Goal: Task Accomplishment & Management: Manage account settings

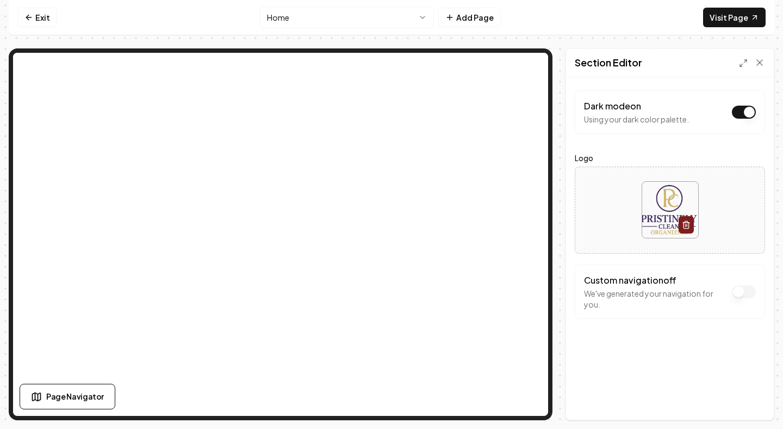
click at [671, 214] on img at bounding box center [670, 210] width 56 height 56
type input "**********"
click at [672, 212] on img at bounding box center [670, 210] width 56 height 56
click at [663, 213] on img at bounding box center [670, 210] width 56 height 56
type input "**********"
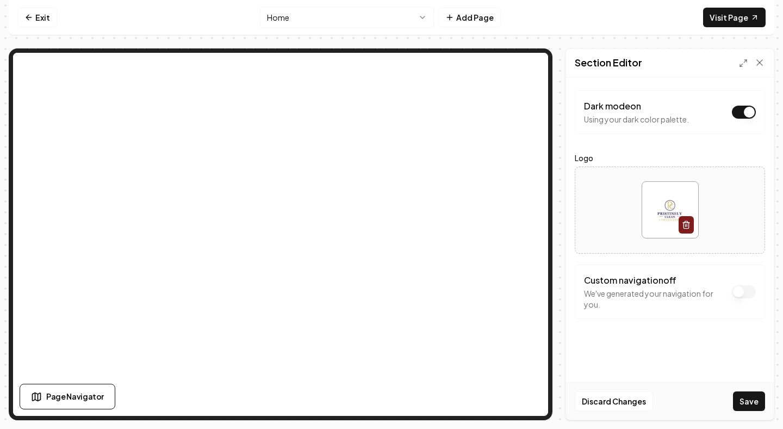
click at [663, 209] on img at bounding box center [670, 210] width 56 height 56
type input "**********"
click at [664, 214] on img at bounding box center [670, 210] width 56 height 56
click at [608, 207] on div at bounding box center [670, 209] width 189 height 75
click at [617, 403] on button "Discard Changes" at bounding box center [614, 401] width 78 height 20
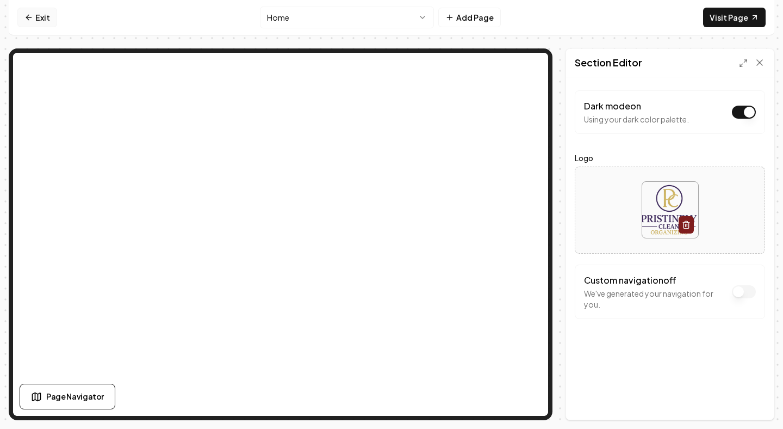
click at [33, 16] on icon at bounding box center [28, 17] width 9 height 9
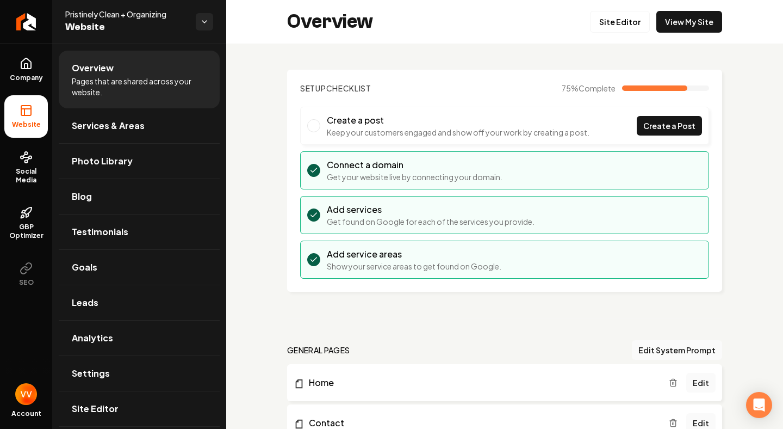
click at [95, 20] on span "Website" at bounding box center [126, 27] width 122 height 15
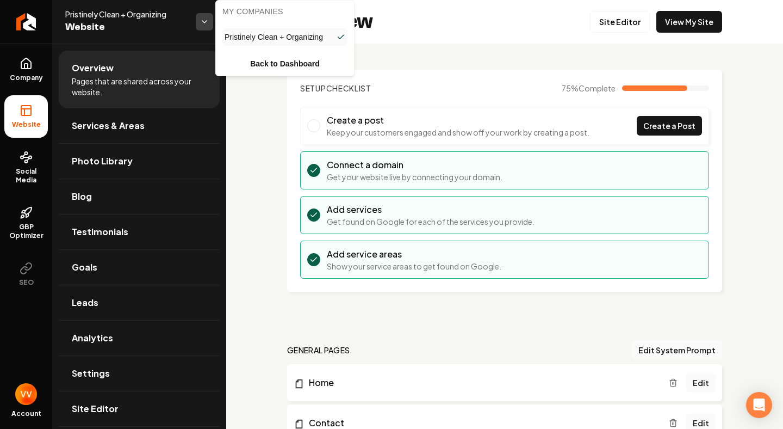
click at [202, 25] on html "Company Website Social Media GBP Optimizer SEO Account Pristinely Clean + Organ…" at bounding box center [391, 214] width 783 height 429
click at [263, 34] on span "Pristinely Clean + Organizing" at bounding box center [274, 37] width 98 height 11
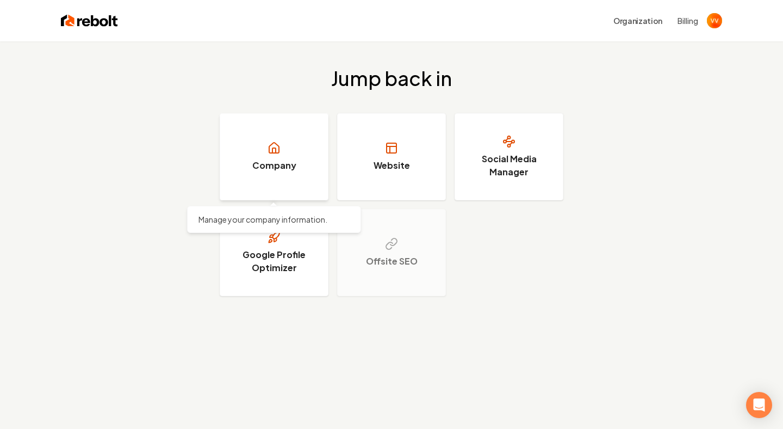
click at [292, 149] on link "Company" at bounding box center [274, 156] width 109 height 87
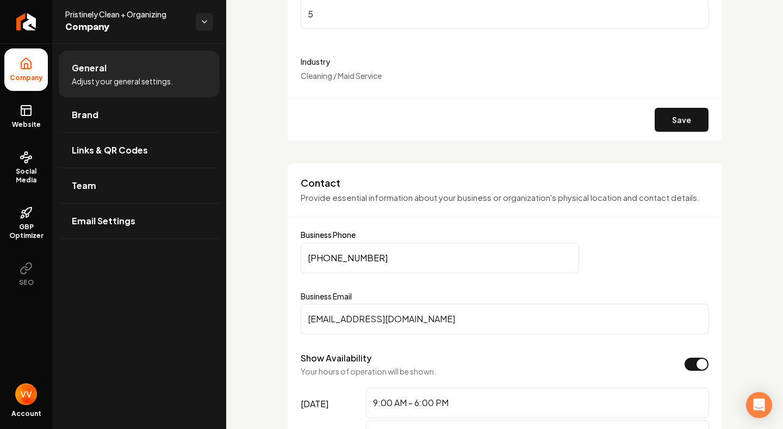
scroll to position [360, 0]
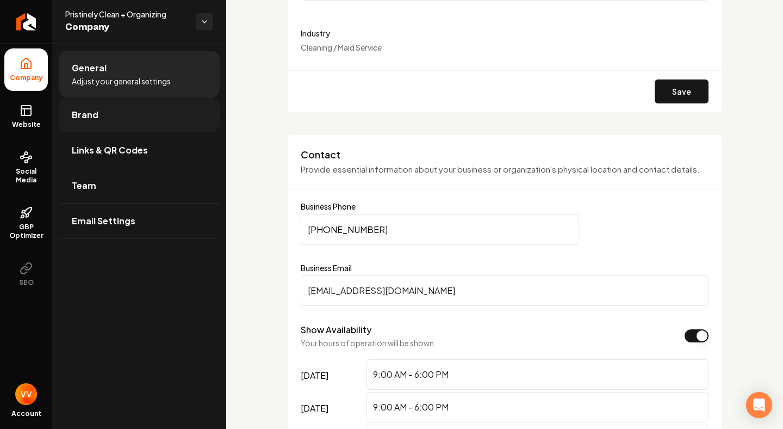
click at [98, 123] on link "Brand" at bounding box center [139, 114] width 161 height 35
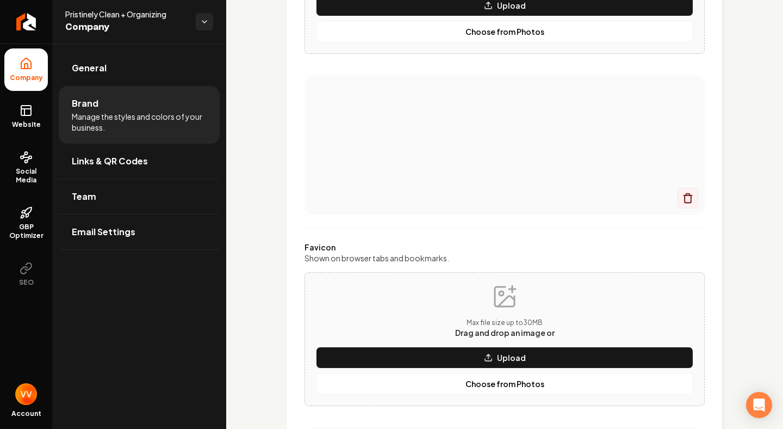
scroll to position [251, 0]
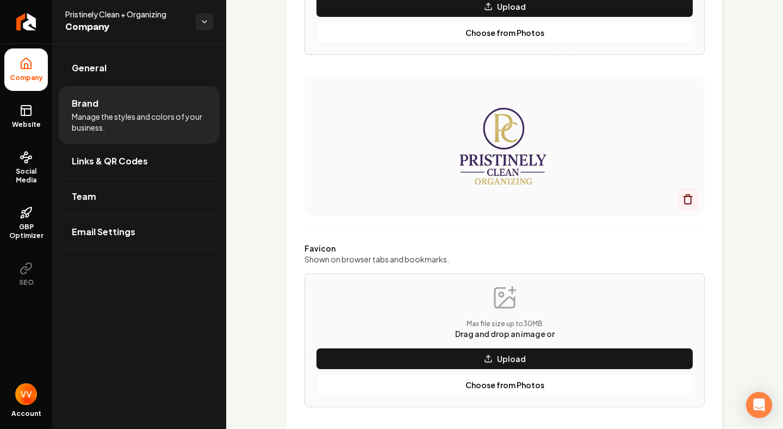
click at [502, 162] on img "Main content area" at bounding box center [504, 146] width 357 height 87
click at [518, 176] on img "Main content area" at bounding box center [504, 146] width 357 height 87
click at [508, 135] on img "Main content area" at bounding box center [504, 146] width 357 height 87
click at [505, 169] on img "Main content area" at bounding box center [504, 146] width 357 height 87
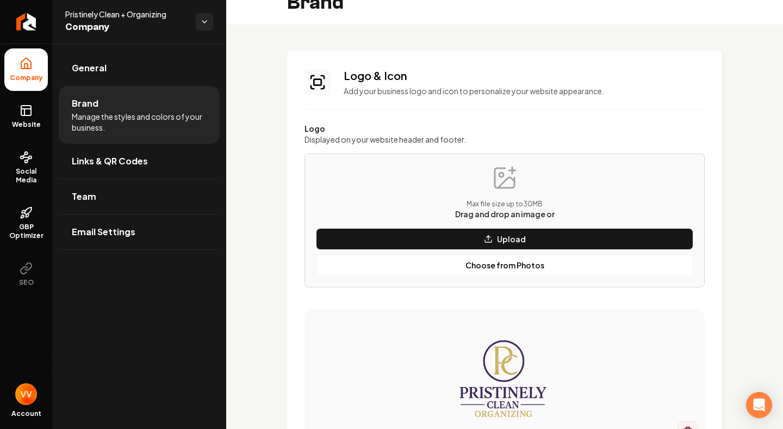
scroll to position [10, 0]
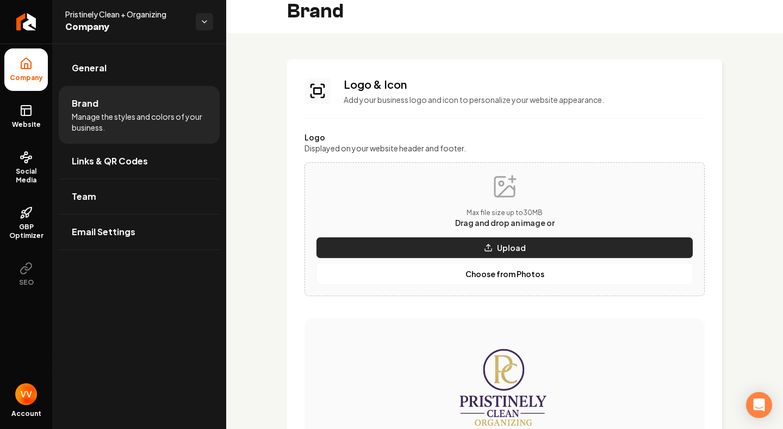
click at [515, 246] on p "Upload" at bounding box center [511, 247] width 29 height 11
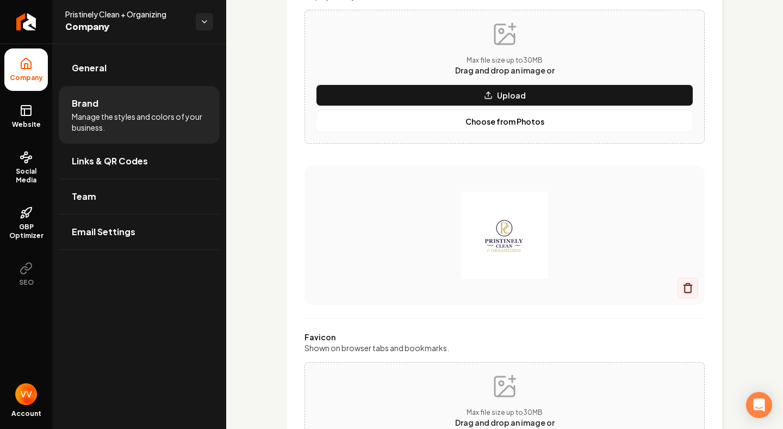
scroll to position [170, 0]
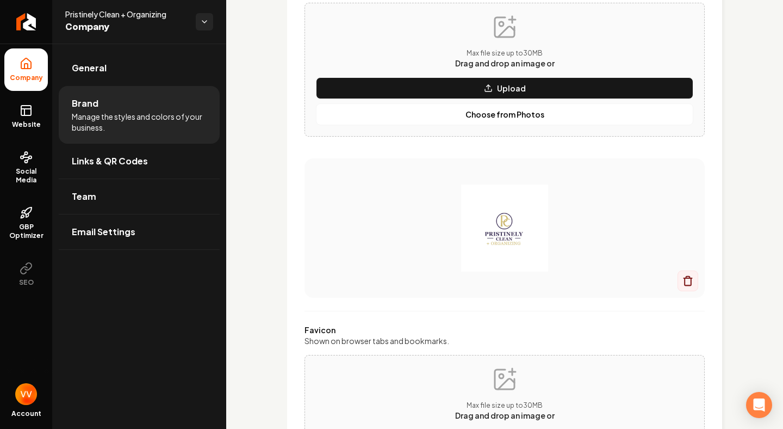
click at [504, 235] on img "Main content area" at bounding box center [504, 227] width 357 height 87
click at [688, 280] on icon "Main content area" at bounding box center [688, 280] width 11 height 11
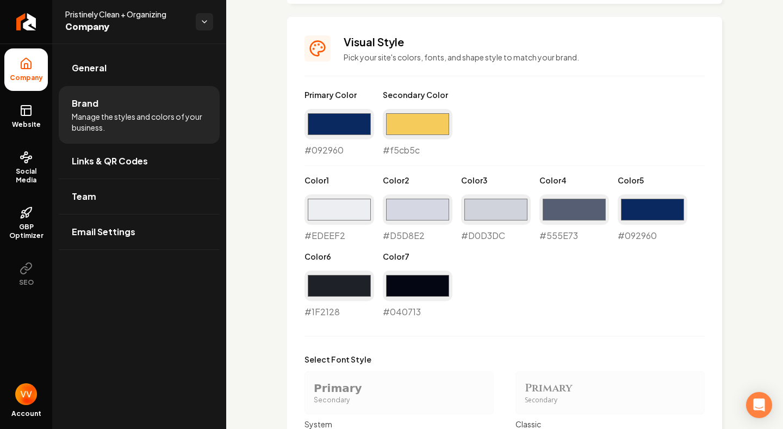
scroll to position [874, 0]
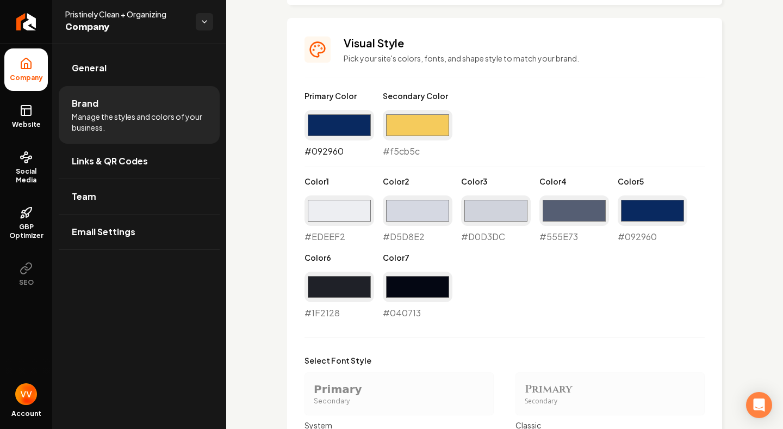
click at [347, 123] on input "#092960" at bounding box center [340, 125] width 70 height 30
click at [543, 96] on div "Primary Color #092960 #092960 Secondary Color #f5cb5c #f5cb5c Color 1 #edeef2 #…" at bounding box center [505, 204] width 400 height 229
click at [327, 152] on div "#092960 #092960" at bounding box center [340, 134] width 70 height 48
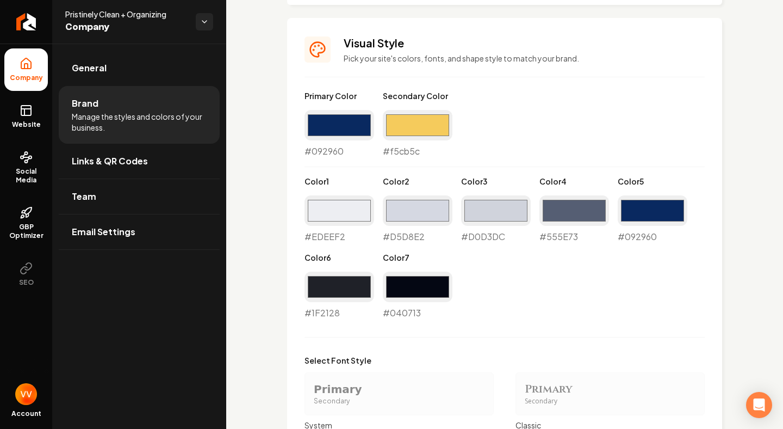
click at [327, 152] on div "#092960 #092960" at bounding box center [340, 134] width 70 height 48
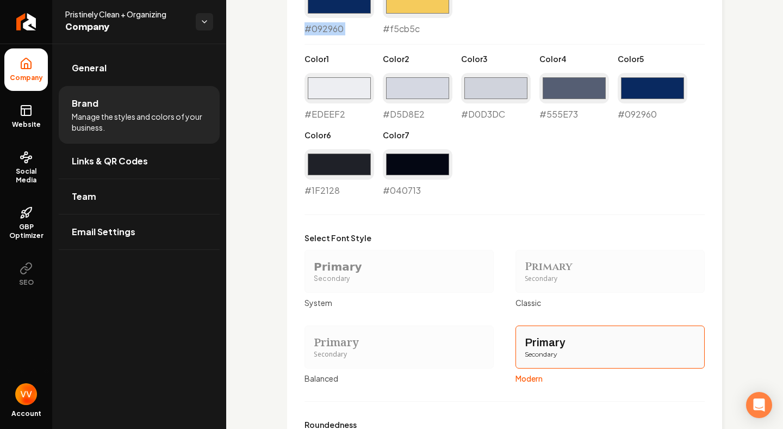
scroll to position [967, 0]
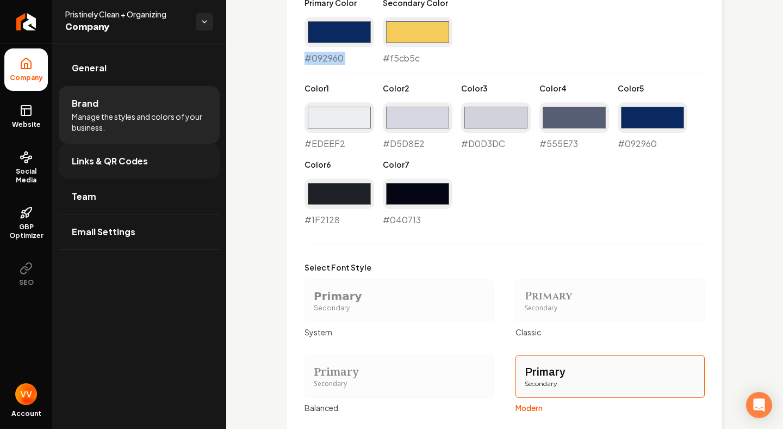
click at [127, 170] on link "Links & QR Codes" at bounding box center [139, 161] width 161 height 35
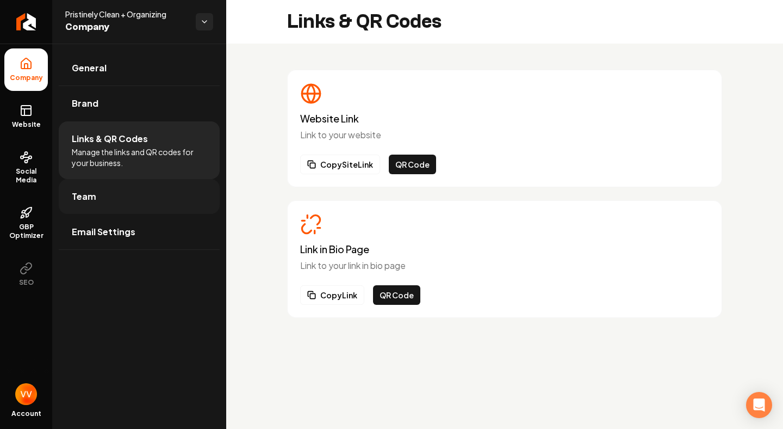
click at [127, 198] on link "Team" at bounding box center [139, 196] width 161 height 35
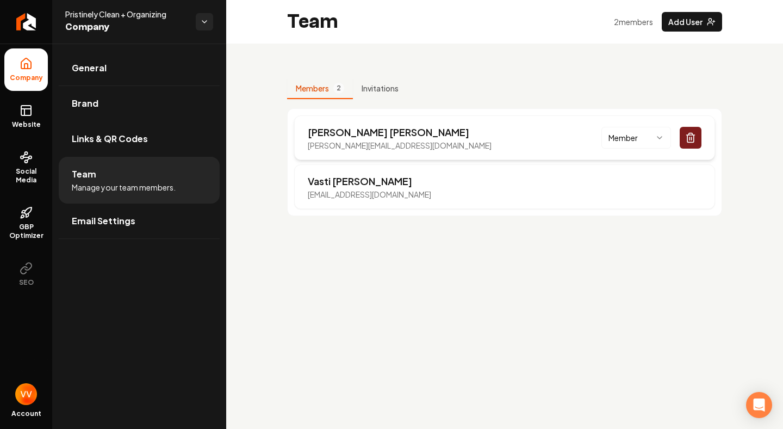
click at [653, 139] on html "Company Website Social Media GBP Optimizer SEO Account Pristinely Clean + Organ…" at bounding box center [391, 214] width 783 height 429
click at [386, 92] on button "Invitations" at bounding box center [380, 88] width 54 height 21
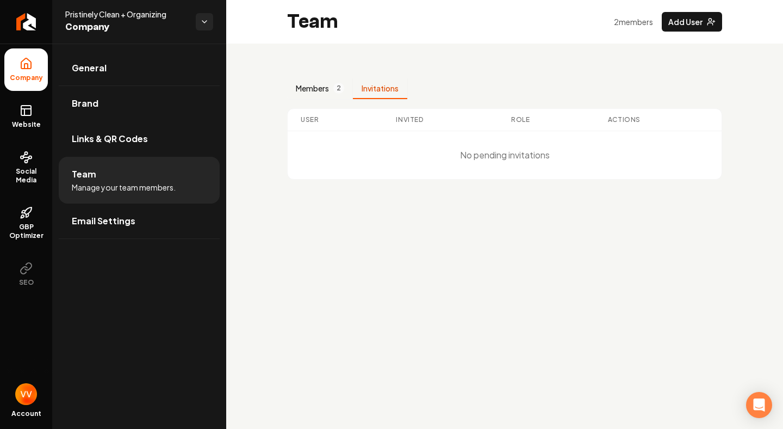
click at [307, 84] on button "Members 2" at bounding box center [320, 88] width 66 height 21
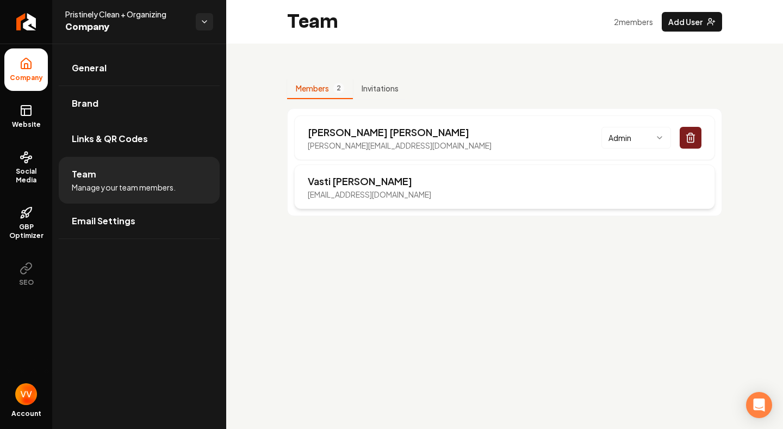
click at [363, 194] on p "vasti@pristinelyclean.com" at bounding box center [369, 194] width 123 height 11
click at [136, 220] on link "Email Settings" at bounding box center [139, 220] width 161 height 35
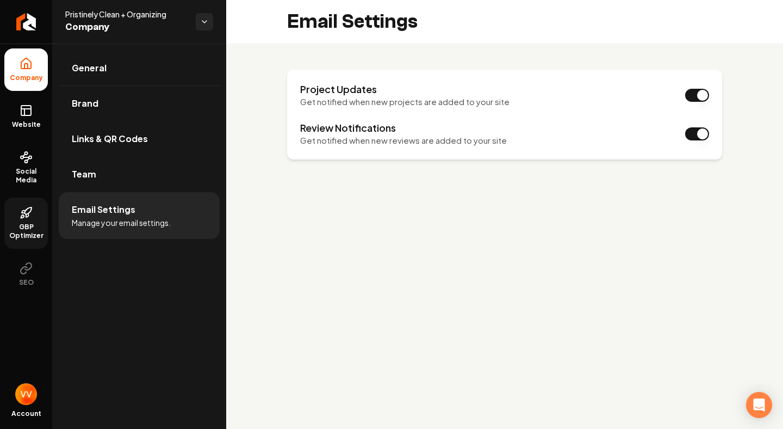
click at [28, 214] on icon at bounding box center [27, 215] width 2 height 4
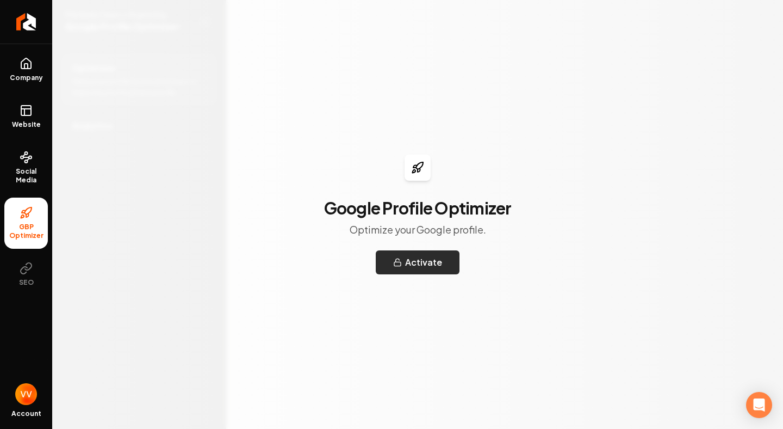
click at [426, 263] on button "Activate" at bounding box center [418, 262] width 84 height 24
click at [26, 171] on span "Social Media" at bounding box center [26, 175] width 44 height 17
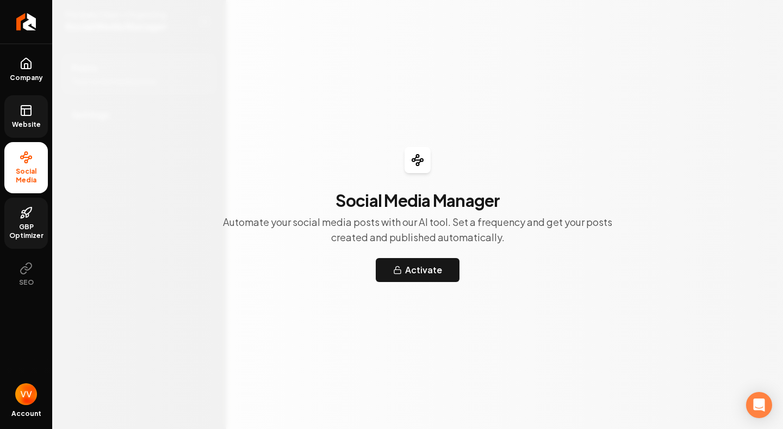
click at [26, 120] on link "Website" at bounding box center [26, 116] width 44 height 42
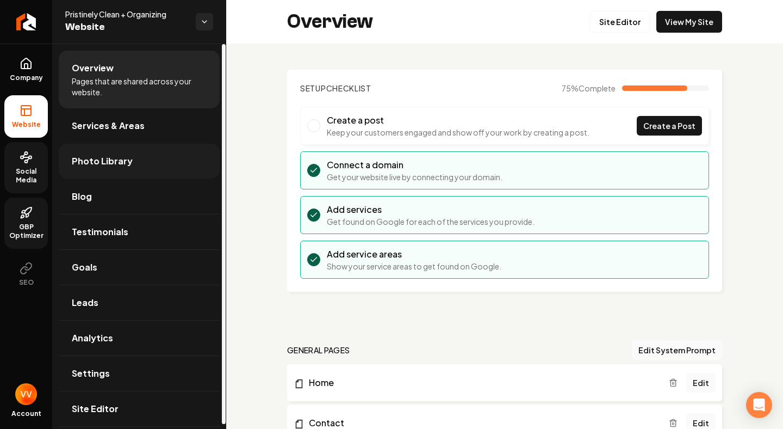
click at [148, 170] on link "Photo Library" at bounding box center [139, 161] width 161 height 35
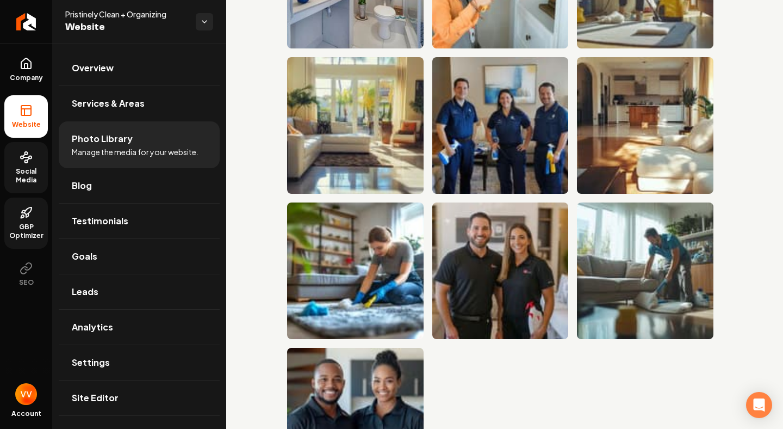
scroll to position [2995, 0]
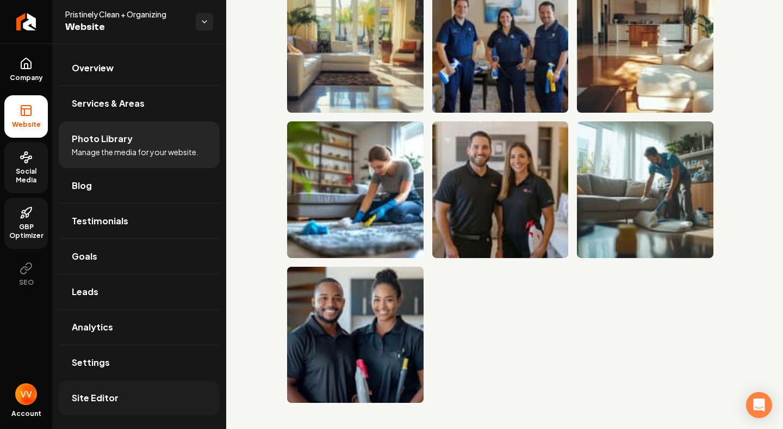
click at [107, 398] on span "Site Editor" at bounding box center [95, 397] width 47 height 13
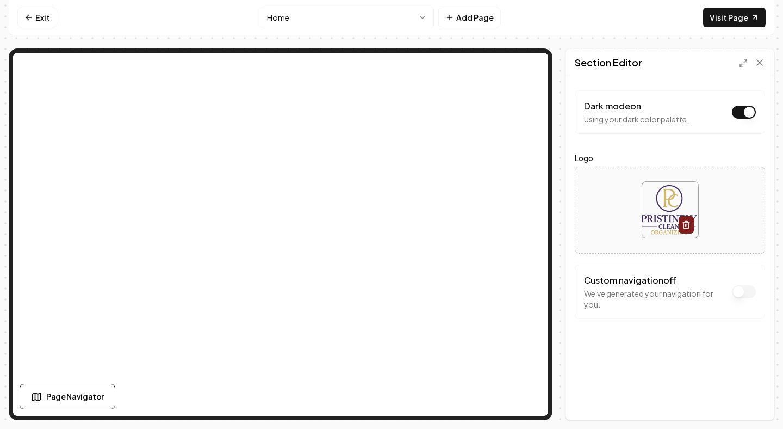
click at [747, 119] on button "Dark mode on" at bounding box center [744, 112] width 24 height 13
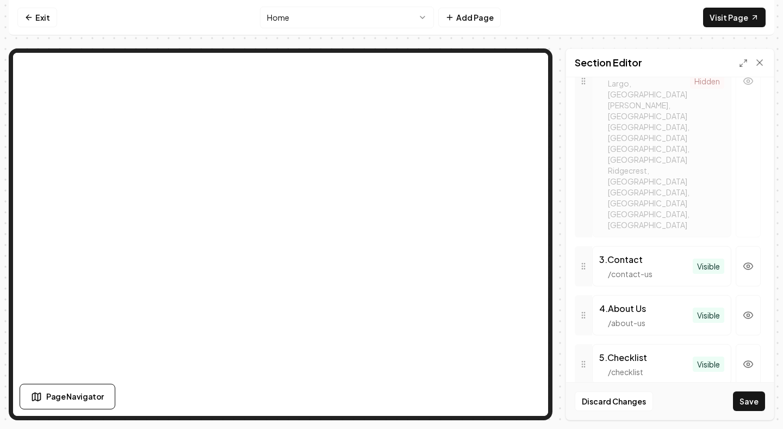
scroll to position [704, 0]
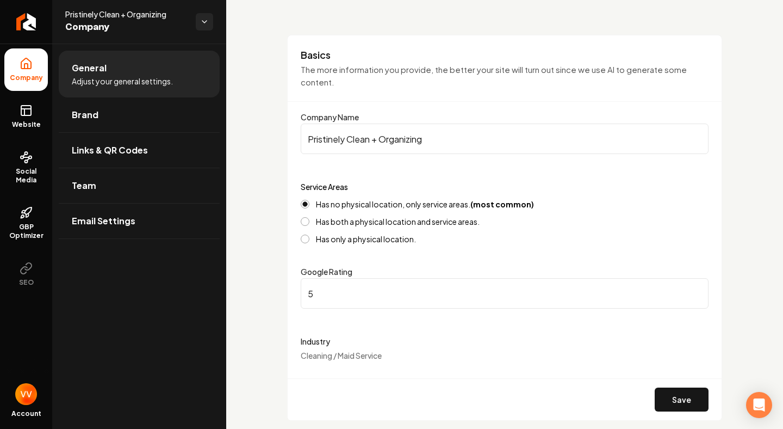
scroll to position [262, 0]
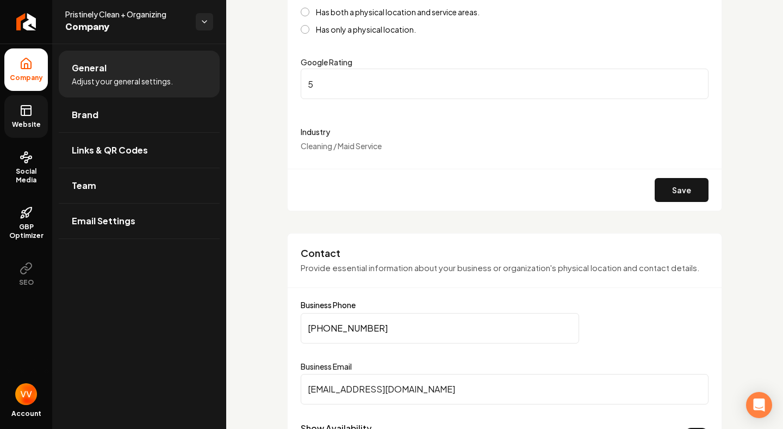
click at [30, 118] on link "Website" at bounding box center [26, 116] width 44 height 42
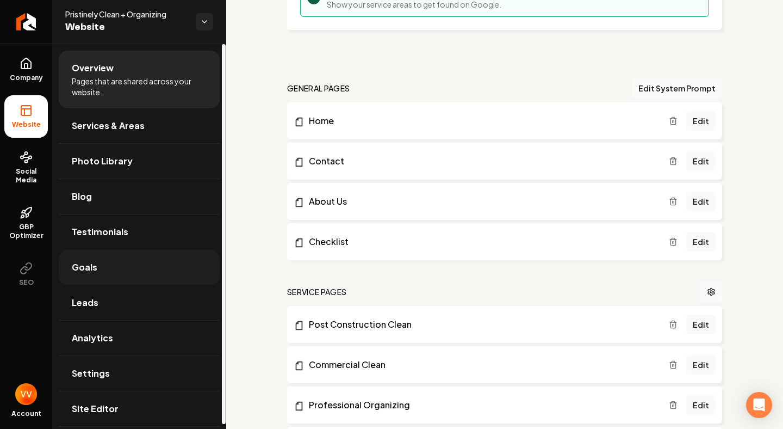
click at [107, 264] on link "Goals" at bounding box center [139, 267] width 161 height 35
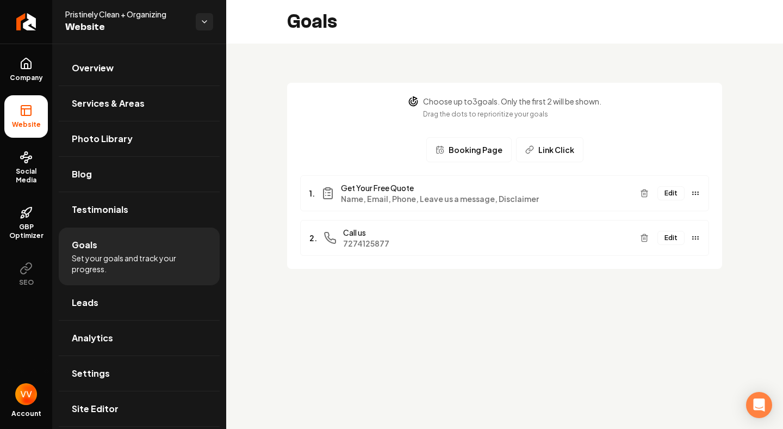
click at [675, 239] on button "Edit" at bounding box center [671, 238] width 27 height 14
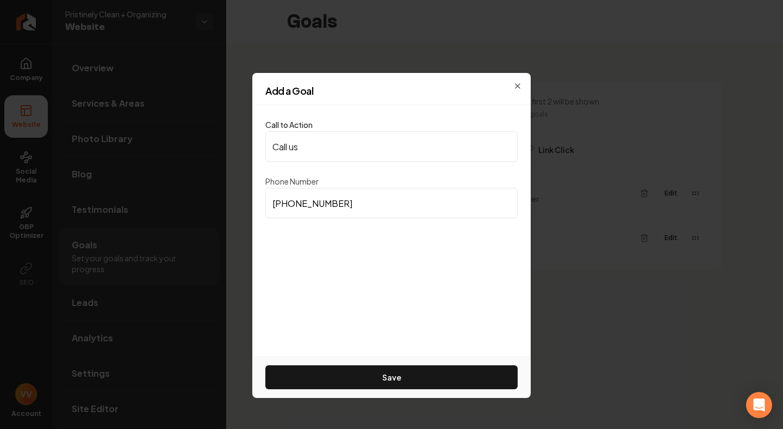
click at [404, 207] on input "(727) 412-5877" at bounding box center [391, 203] width 252 height 30
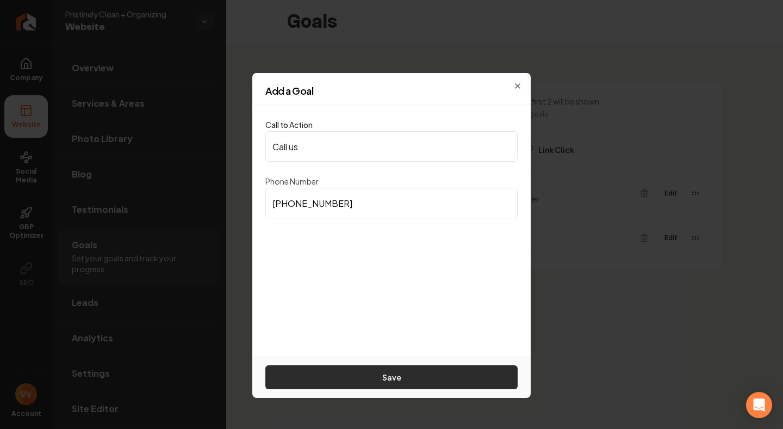
type input "(727) 353-1214"
click at [388, 376] on button "Save" at bounding box center [391, 377] width 252 height 24
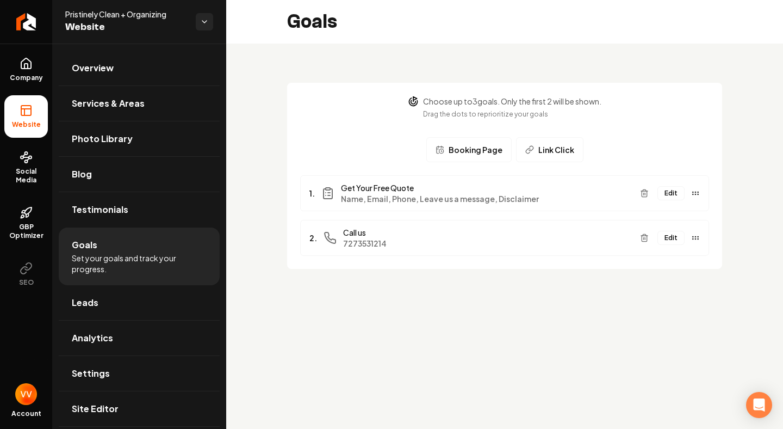
click at [581, 193] on span "Get Your Free Quote" at bounding box center [486, 187] width 291 height 11
click at [675, 194] on button "Edit" at bounding box center [671, 193] width 27 height 14
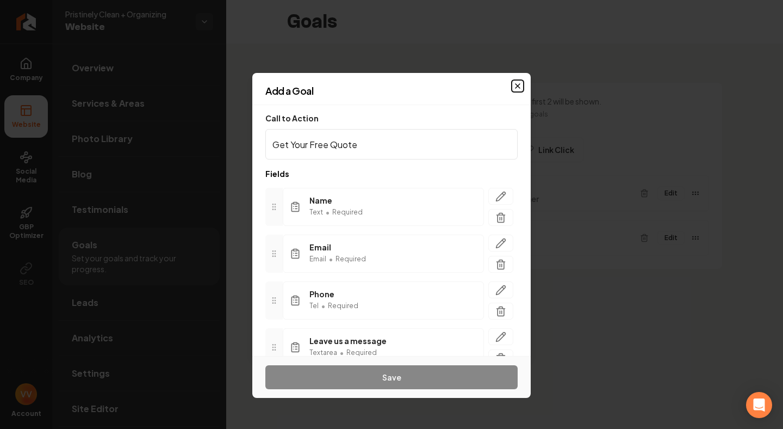
click at [517, 85] on icon "button" at bounding box center [518, 86] width 9 height 9
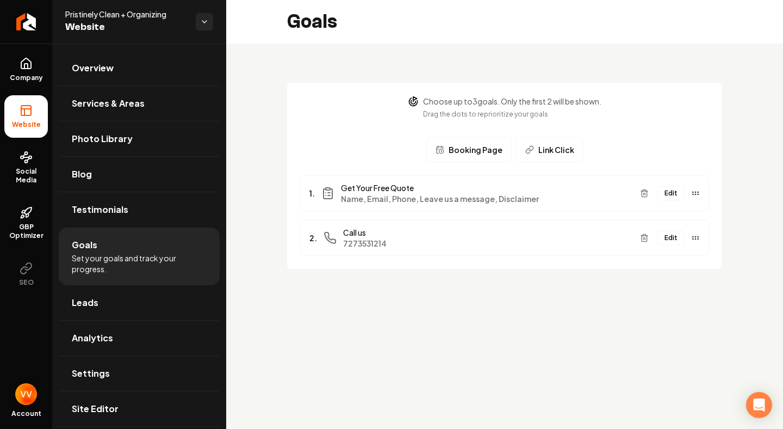
drag, startPoint x: 478, startPoint y: 146, endPoint x: 396, endPoint y: 149, distance: 81.6
click at [396, 149] on div "Choose up to 3 goals. Only the first 2 will be shown. Drag the dots to repriori…" at bounding box center [504, 129] width 409 height 66
click at [670, 235] on button "Edit" at bounding box center [671, 238] width 27 height 14
